Goal: Task Accomplishment & Management: Manage account settings

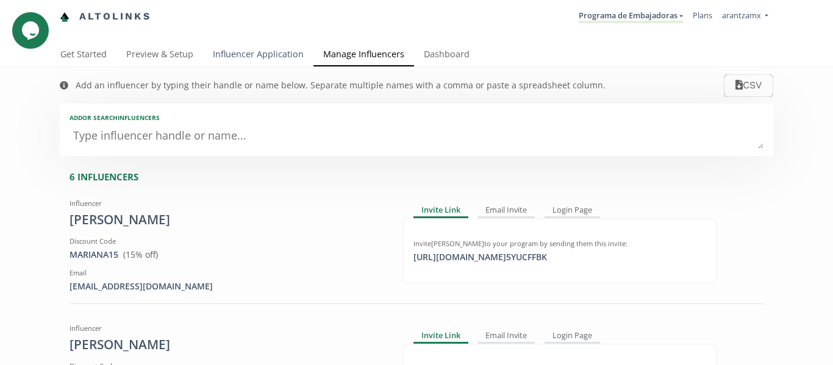
click at [251, 49] on link "Influencer Application" at bounding box center [258, 55] width 110 height 24
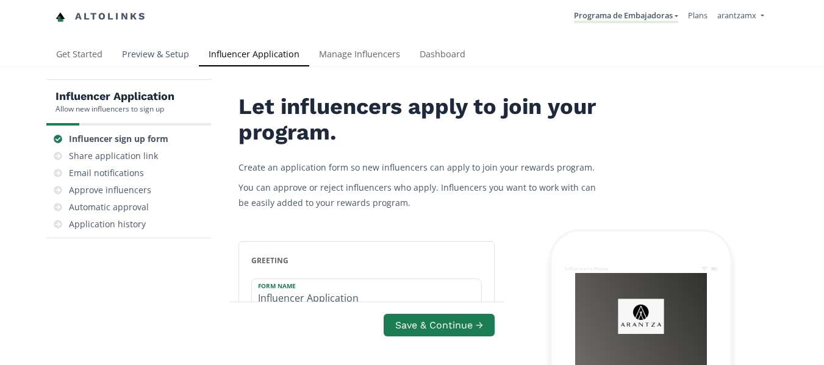
click at [159, 51] on link "Preview & Setup" at bounding box center [155, 55] width 87 height 24
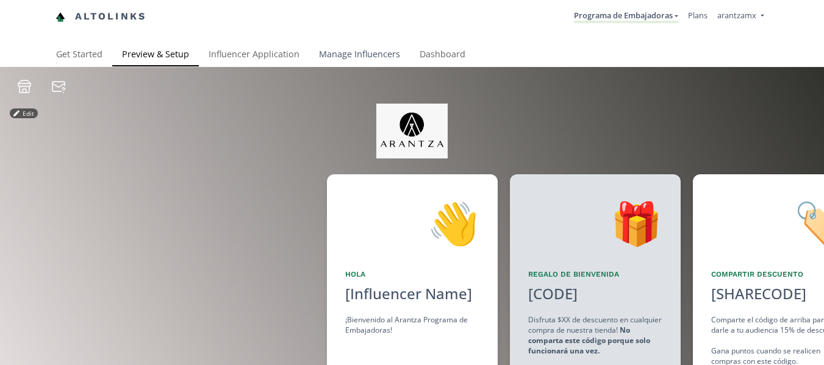
click at [356, 55] on link "Manage Influencers" at bounding box center [359, 55] width 101 height 24
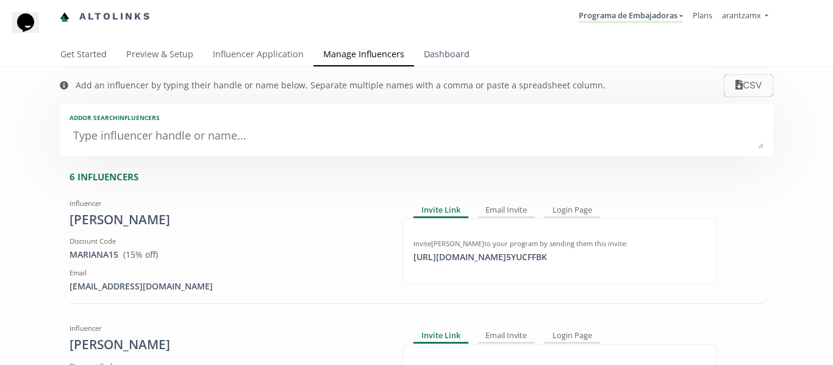
click at [429, 52] on link "Dashboard" at bounding box center [446, 55] width 65 height 24
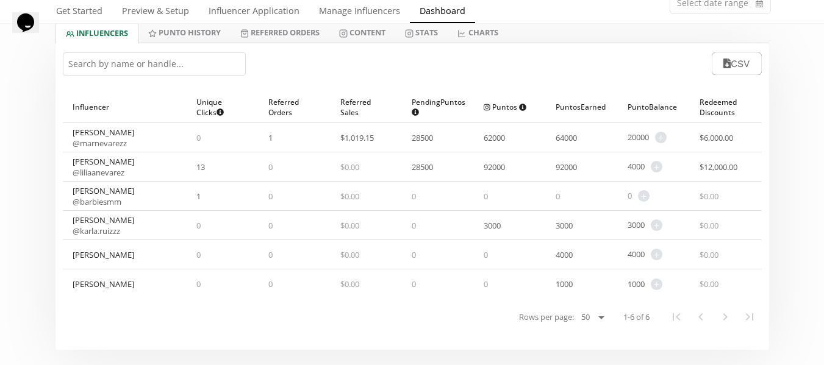
scroll to position [61, 0]
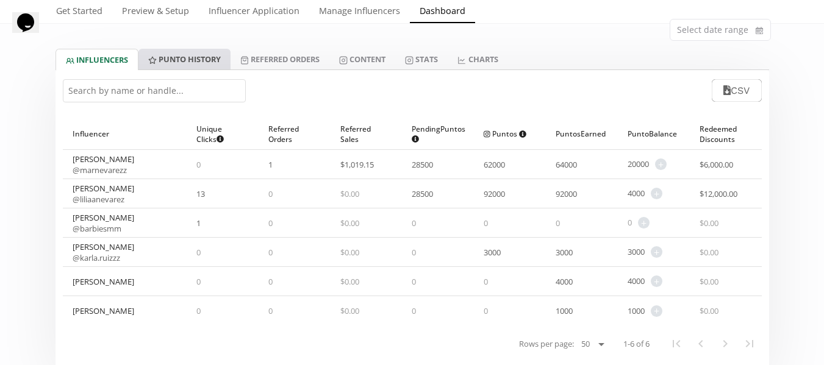
click at [190, 58] on link "Punto HISTORY" at bounding box center [184, 59] width 92 height 21
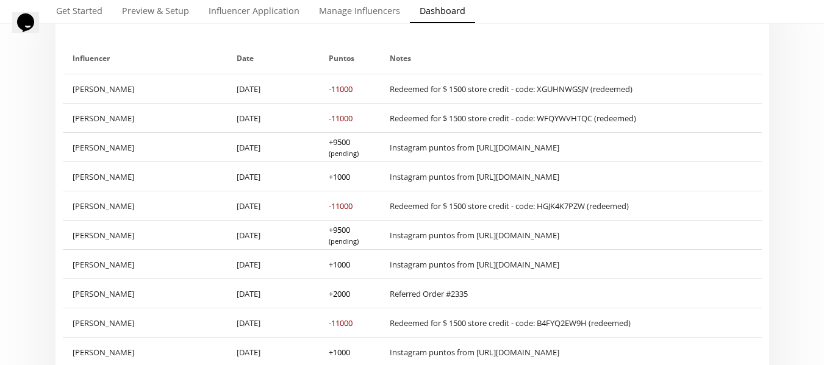
scroll to position [183, 0]
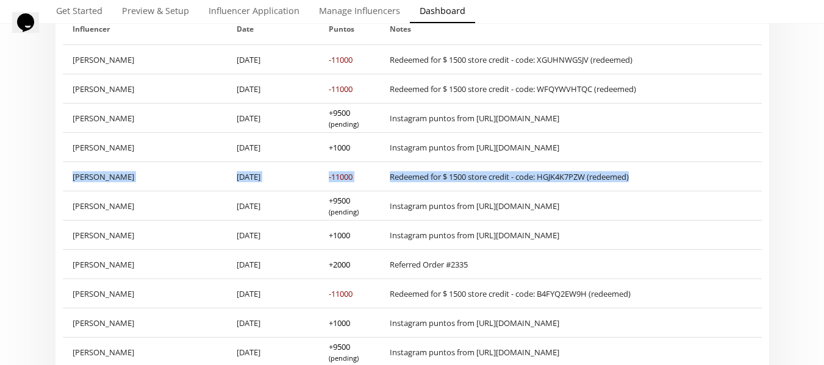
drag, startPoint x: 70, startPoint y: 173, endPoint x: 641, endPoint y: 167, distance: 570.5
click at [638, 167] on div "Lilia Nevarez 28/9/2025 -11000 Redeemed for $ 1500 store credit - code: HGJK4K7…" at bounding box center [412, 176] width 699 height 29
click at [664, 171] on div "Redeemed for $ 1500 store credit - code: HGJK4K7PZW (redeemed)" at bounding box center [571, 176] width 362 height 11
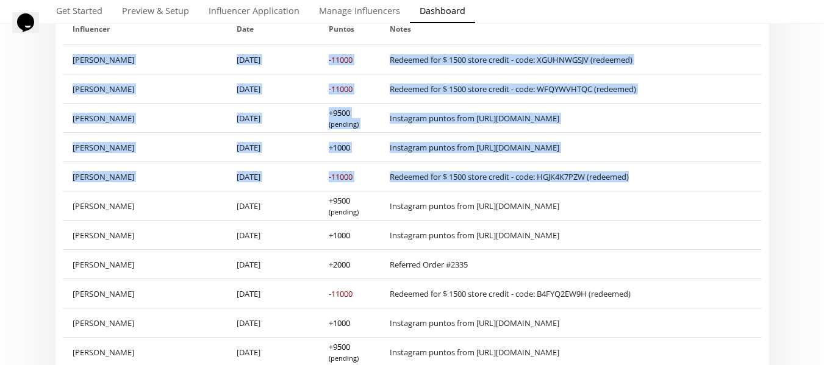
drag, startPoint x: 631, startPoint y: 173, endPoint x: 31, endPoint y: 191, distance: 600.6
click at [330, 174] on div "-11000" at bounding box center [341, 176] width 24 height 11
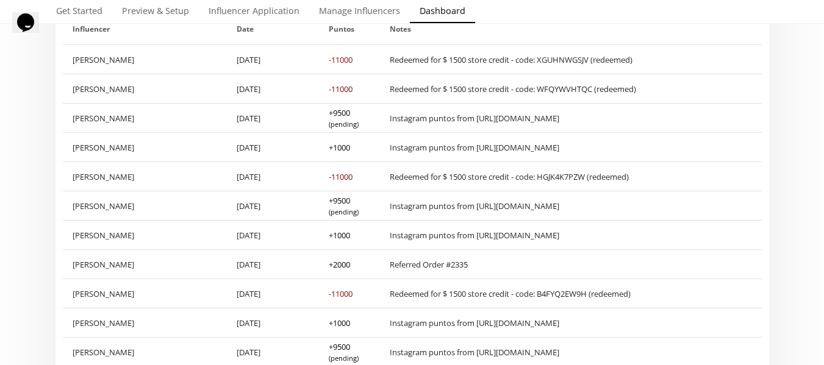
scroll to position [122, 0]
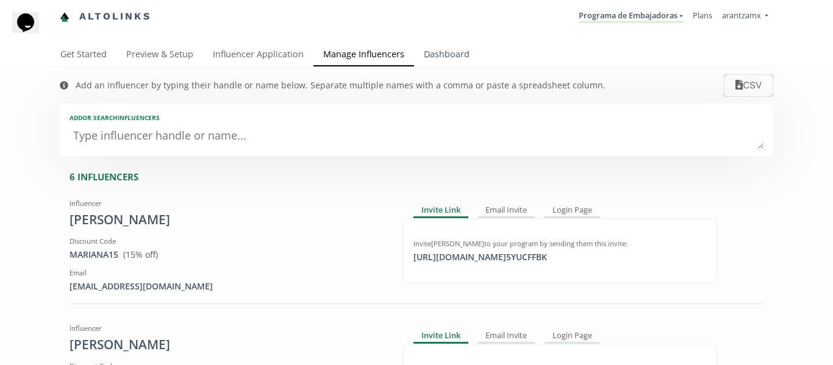
click at [438, 48] on link "Dashboard" at bounding box center [446, 55] width 65 height 24
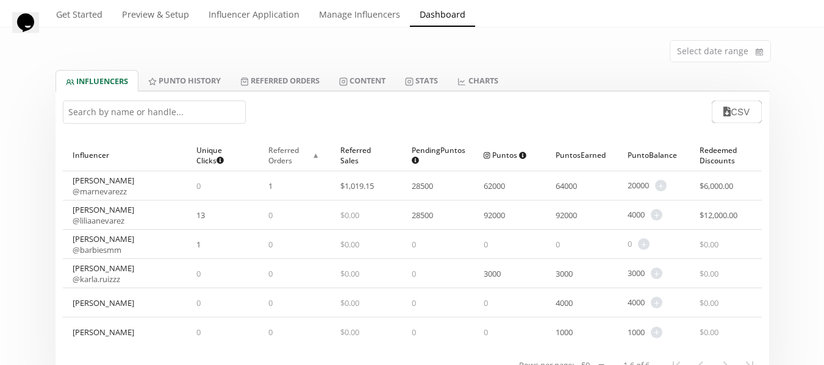
scroll to position [61, 0]
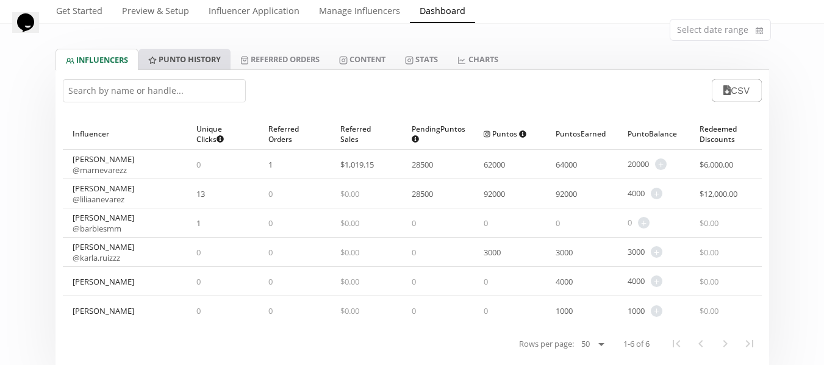
click at [207, 60] on link "Punto HISTORY" at bounding box center [184, 59] width 92 height 21
